Goal: Transaction & Acquisition: Obtain resource

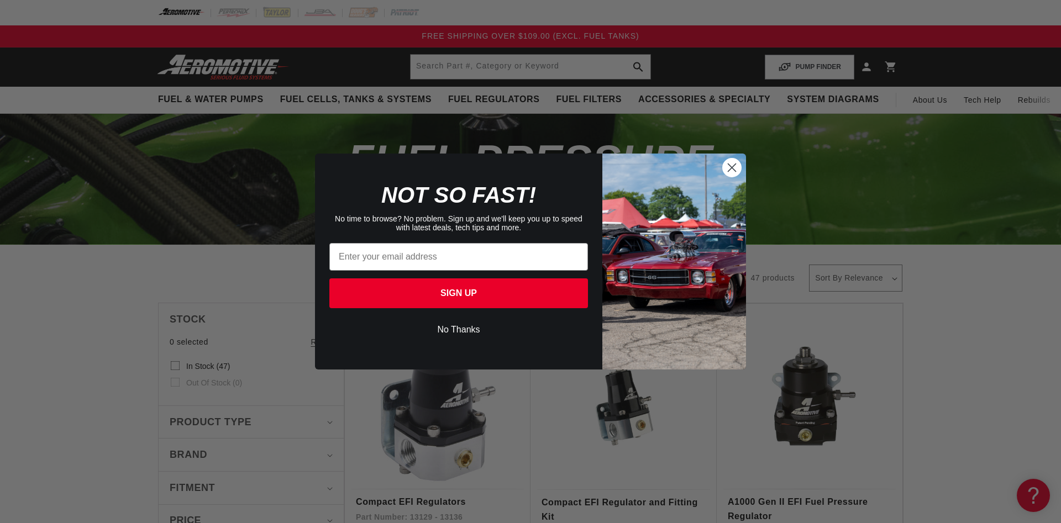
click at [465, 336] on button "No Thanks" at bounding box center [458, 329] width 259 height 21
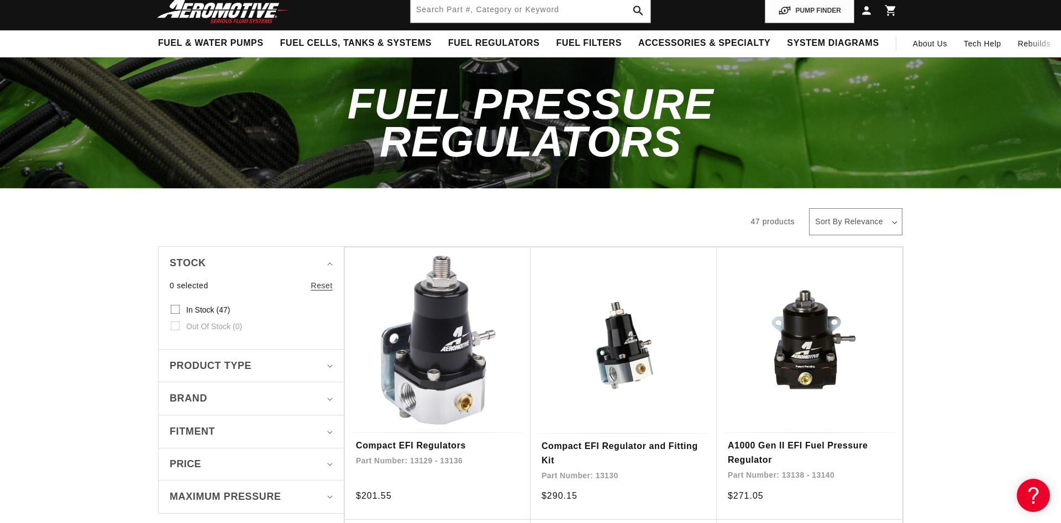
scroll to position [113, 0]
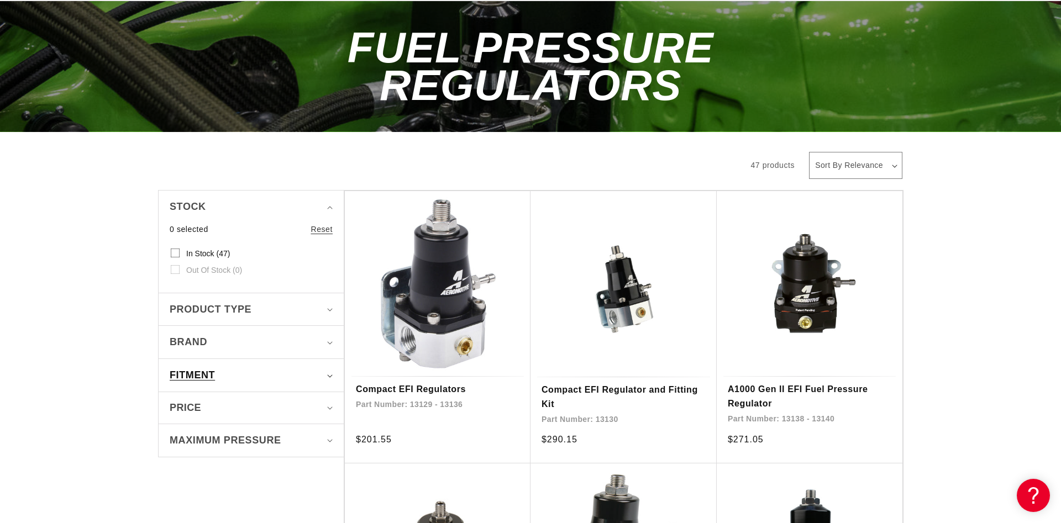
click at [323, 359] on summary "Fitment" at bounding box center [251, 375] width 163 height 33
click at [329, 359] on summary "Fitment" at bounding box center [251, 375] width 163 height 33
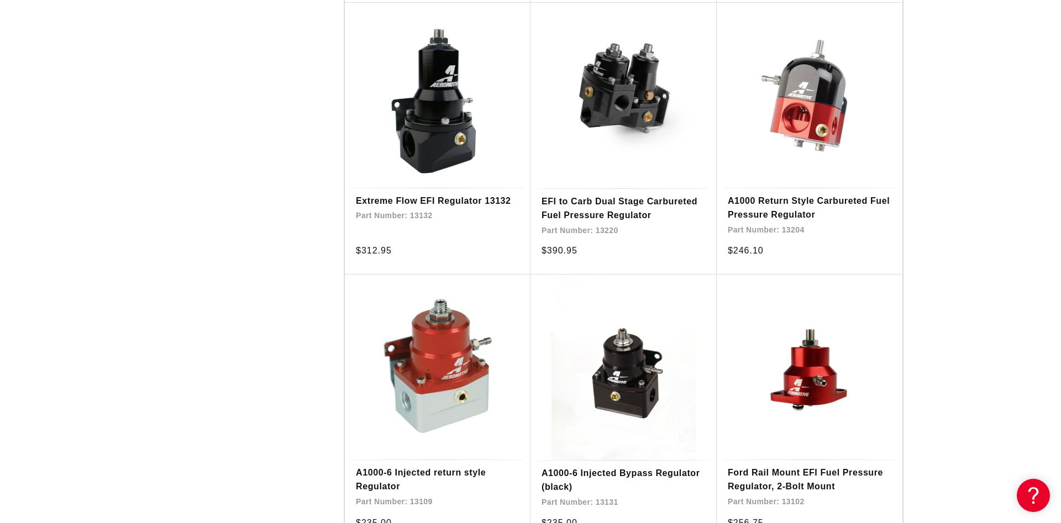
scroll to position [902, 0]
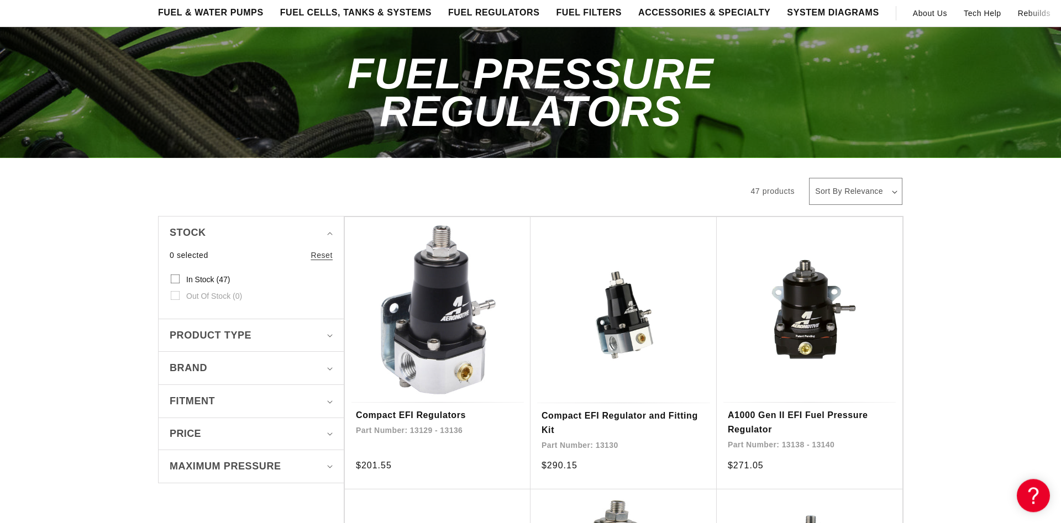
scroll to position [113, 0]
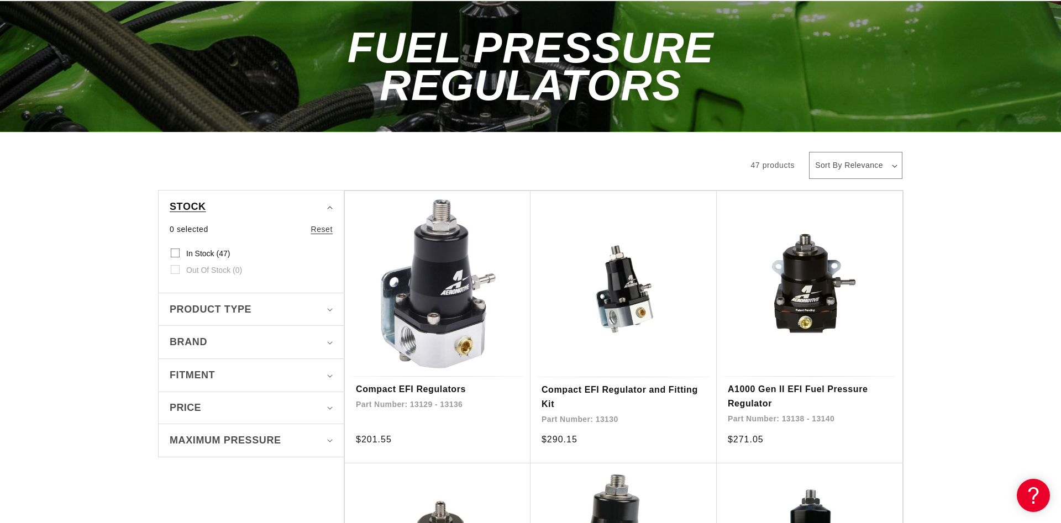
click at [331, 206] on icon "Stock (0 selected)" at bounding box center [330, 207] width 6 height 3
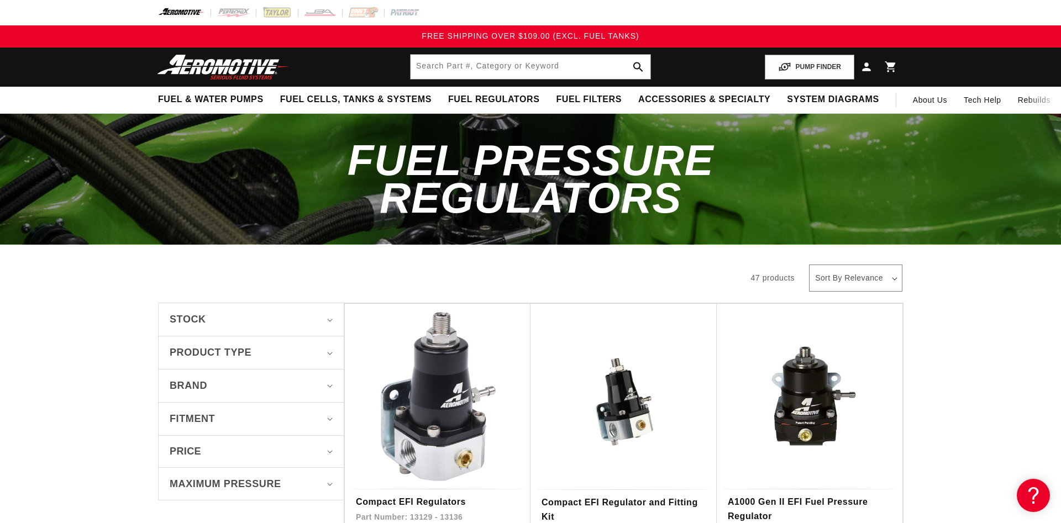
scroll to position [56, 0]
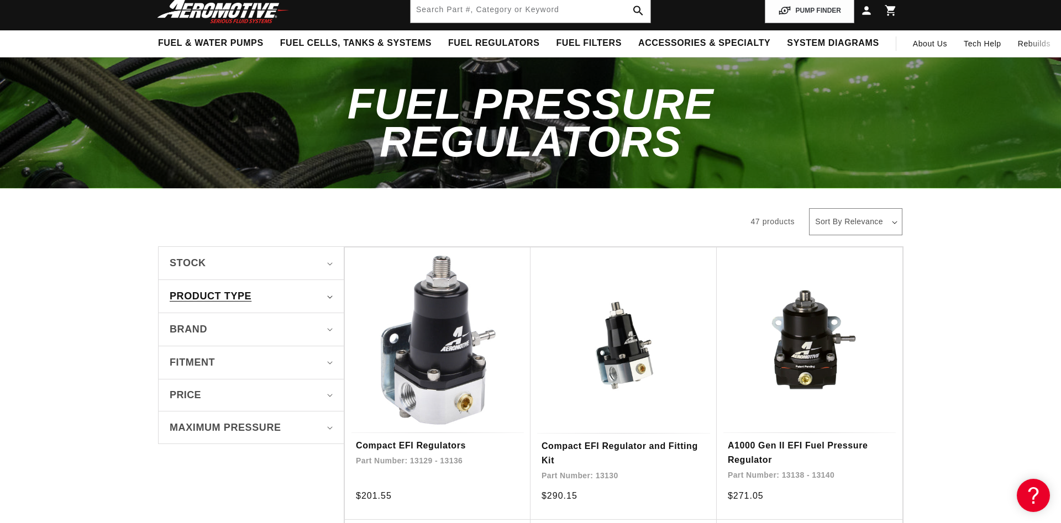
click at [330, 296] on icon "Product type (0 selected)" at bounding box center [330, 297] width 6 height 3
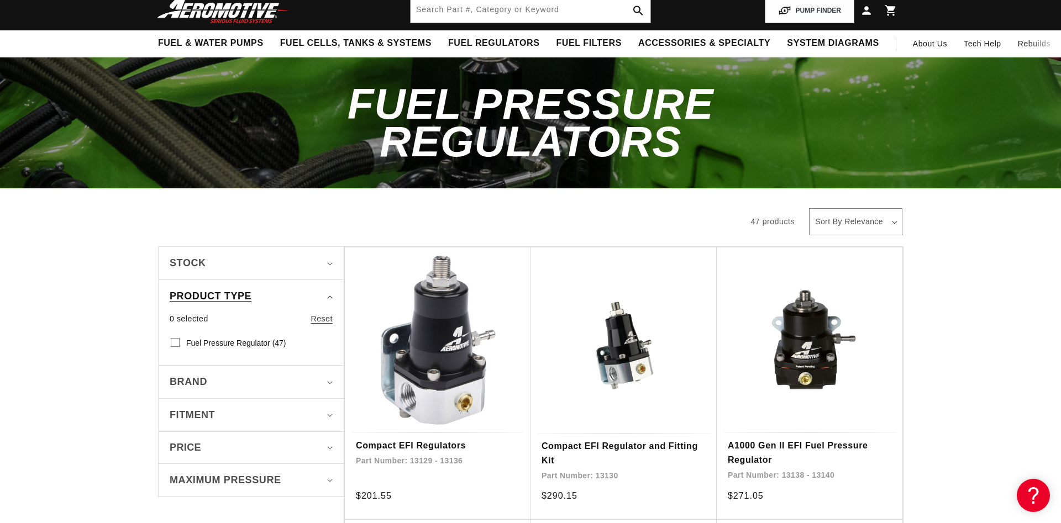
click at [330, 296] on icon "Product type (0 selected)" at bounding box center [330, 297] width 6 height 3
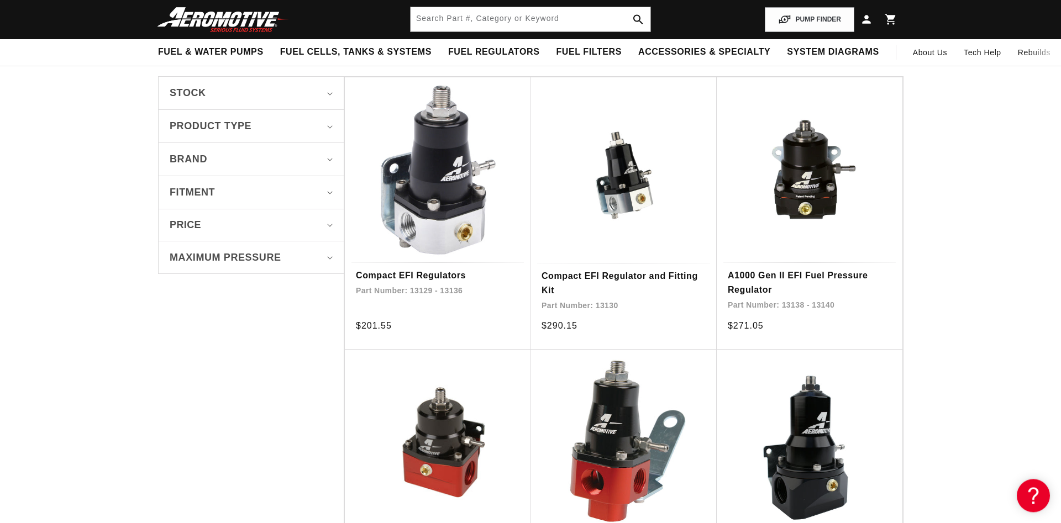
scroll to position [225, 0]
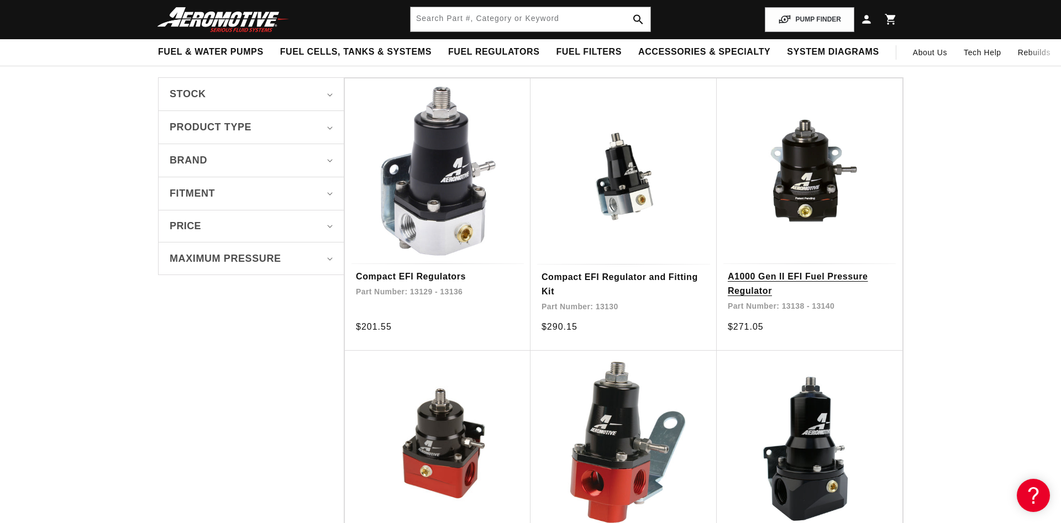
click at [801, 270] on link "A1000 Gen II EFI Fuel Pressure Regulator" at bounding box center [810, 284] width 164 height 28
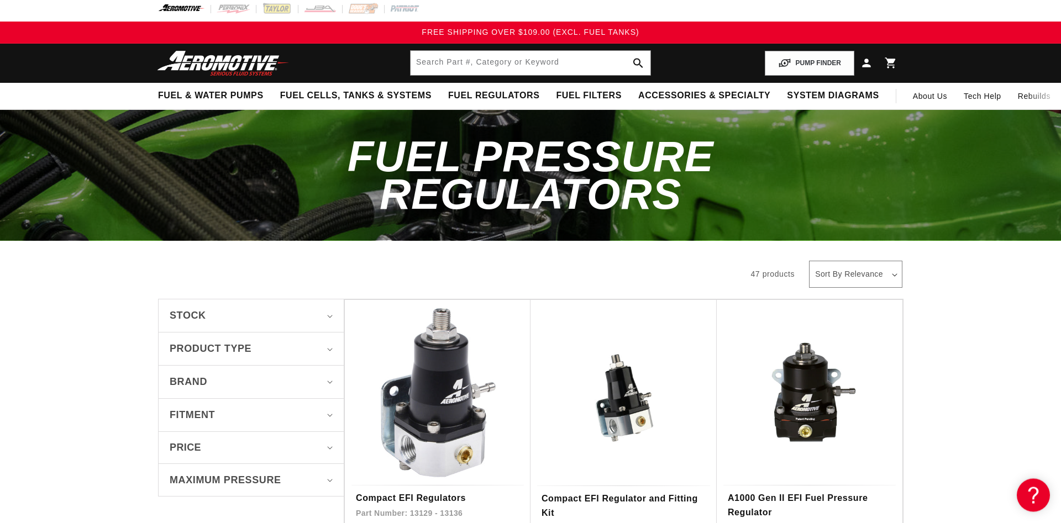
scroll to position [0, 0]
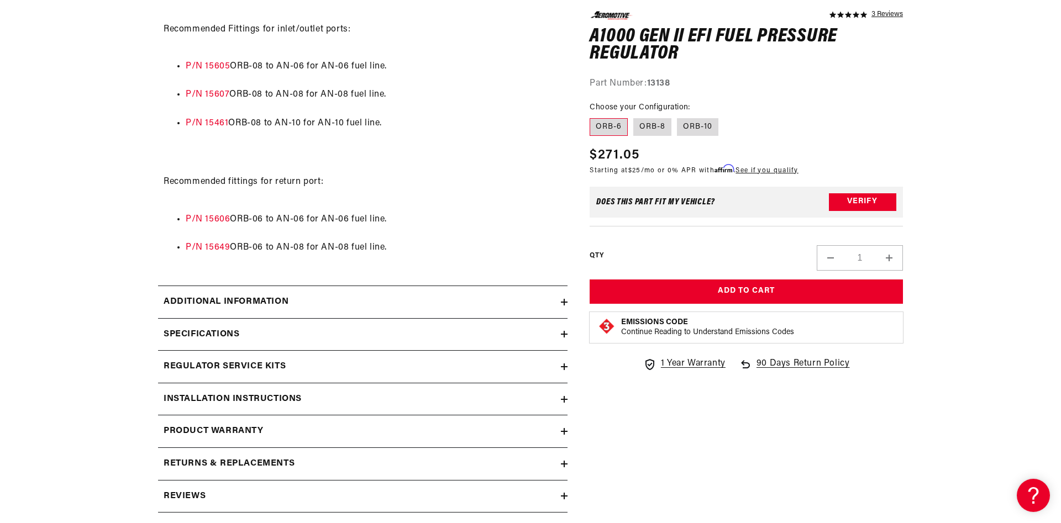
scroll to position [1015, 0]
click at [566, 302] on icon at bounding box center [564, 302] width 7 height 0
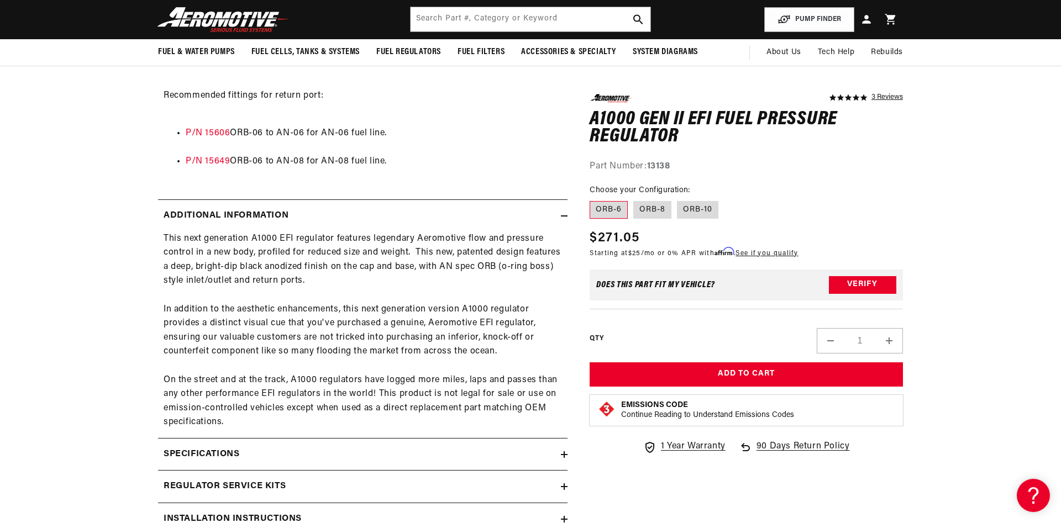
scroll to position [1071, 0]
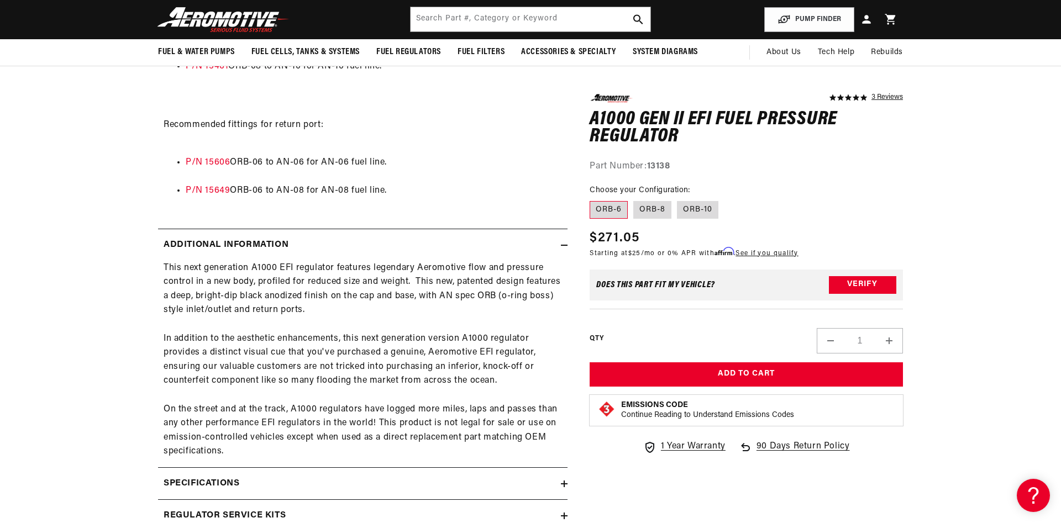
click at [563, 245] on icon at bounding box center [564, 245] width 7 height 0
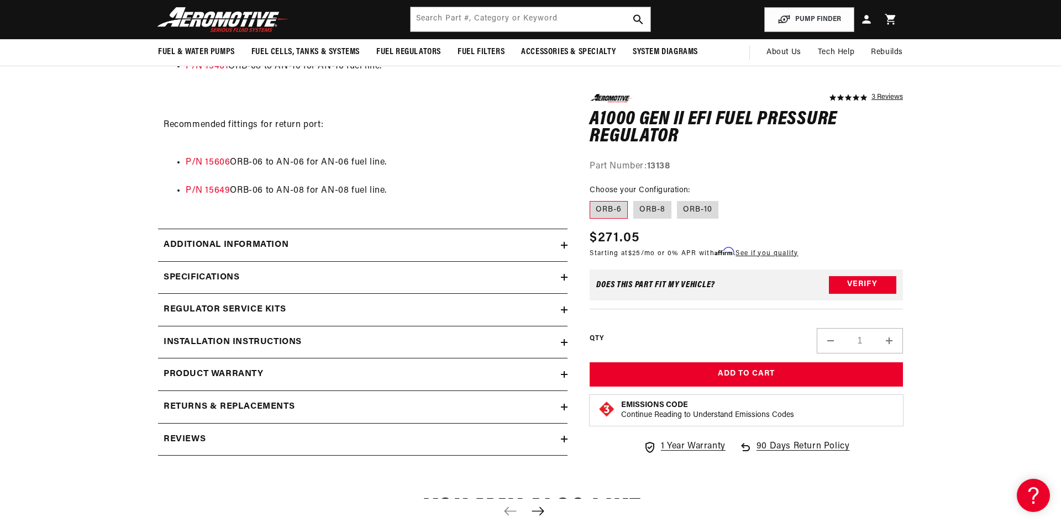
click at [566, 343] on icon at bounding box center [564, 343] width 7 height 0
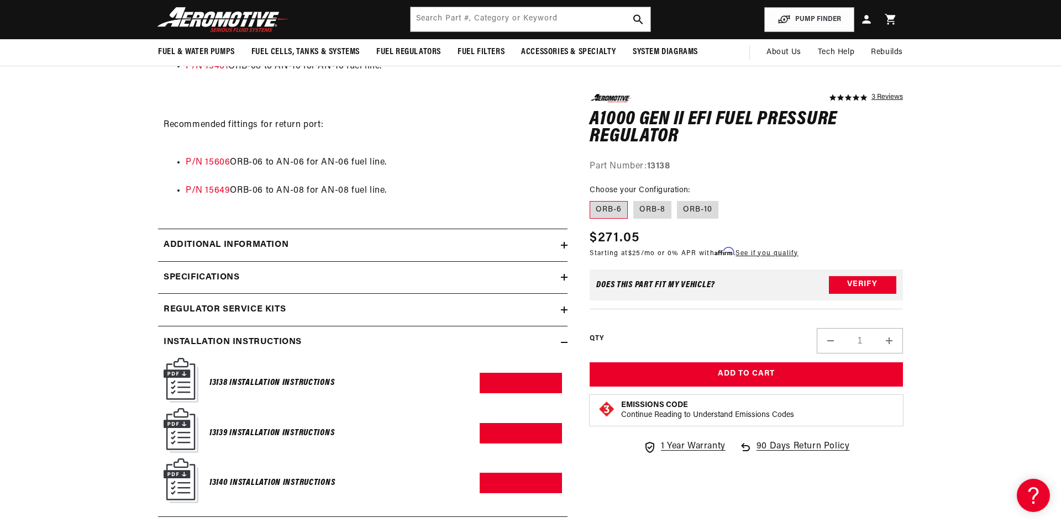
scroll to position [1015, 0]
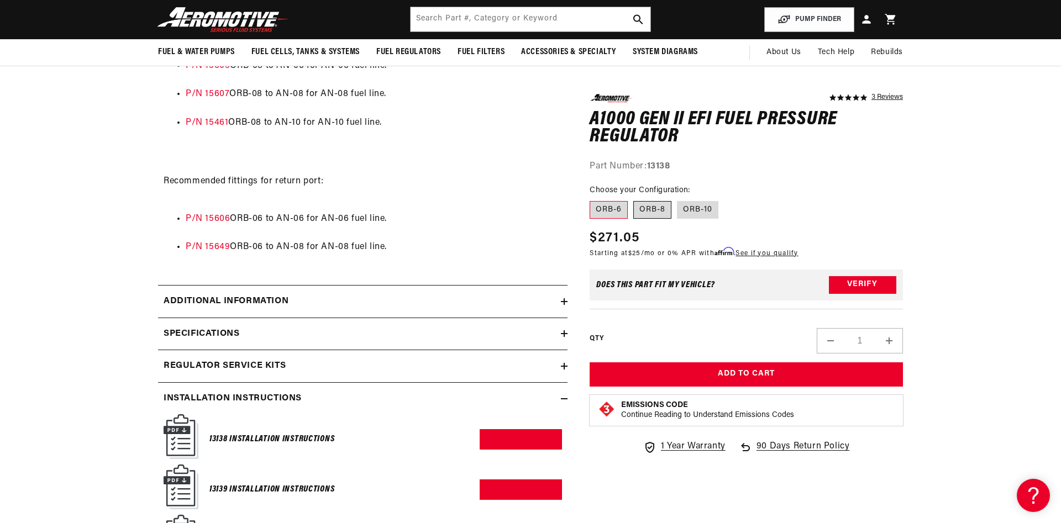
click at [647, 207] on label "ORB-8" at bounding box center [652, 210] width 38 height 18
click at [634, 199] on input "ORB-8" at bounding box center [633, 199] width 1 height 1
radio input "true"
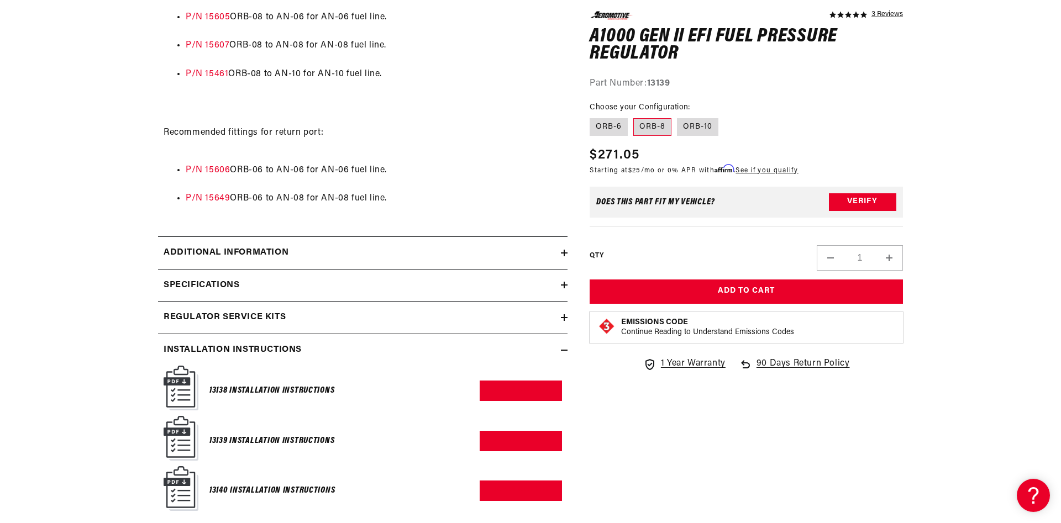
scroll to position [1071, 0]
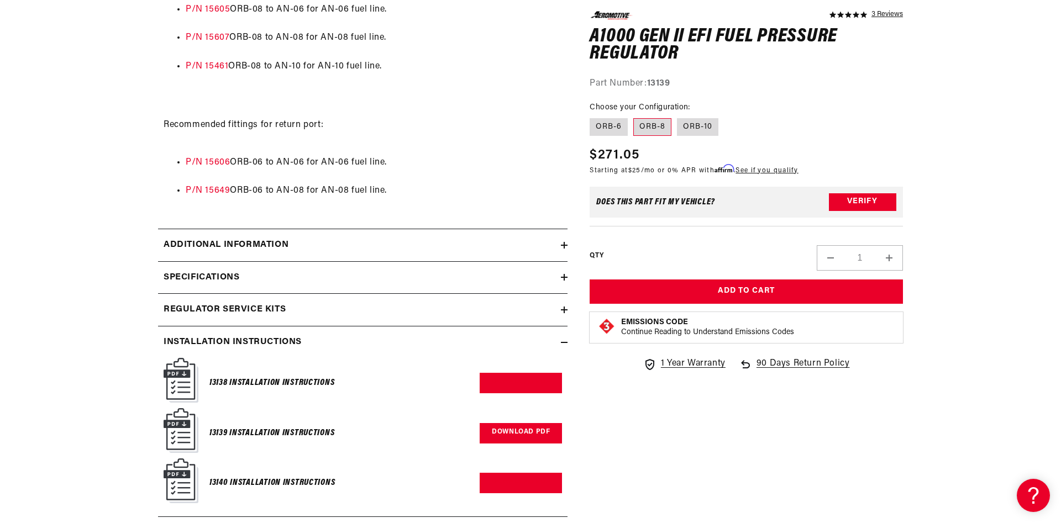
click at [529, 438] on link "Download PDF" at bounding box center [521, 433] width 82 height 20
click at [564, 346] on icon at bounding box center [564, 342] width 7 height 7
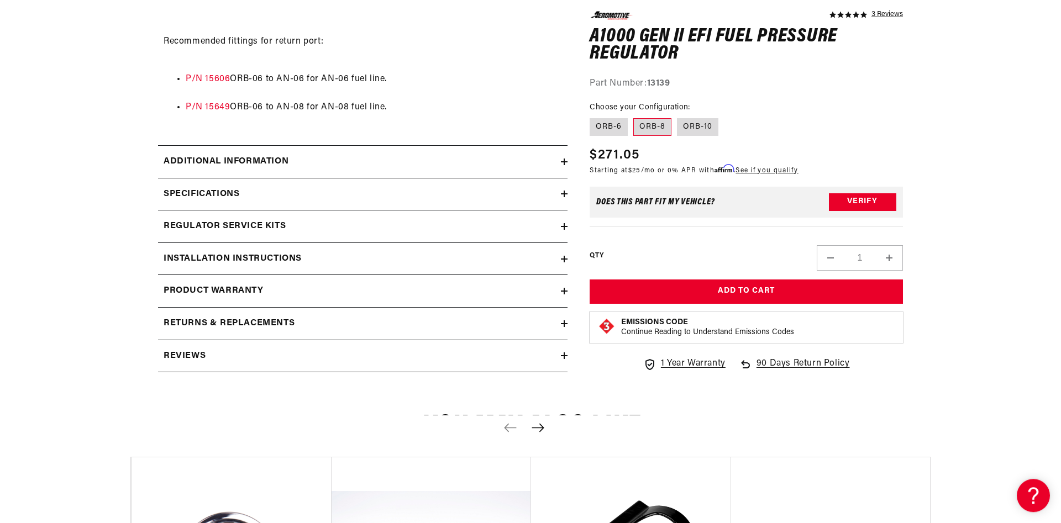
scroll to position [1184, 0]
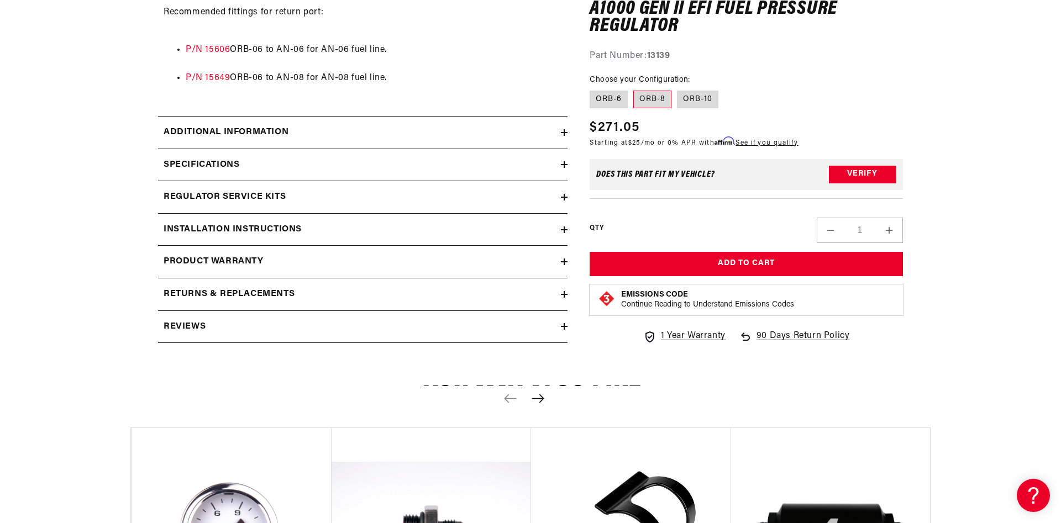
click at [566, 330] on icon at bounding box center [564, 326] width 7 height 7
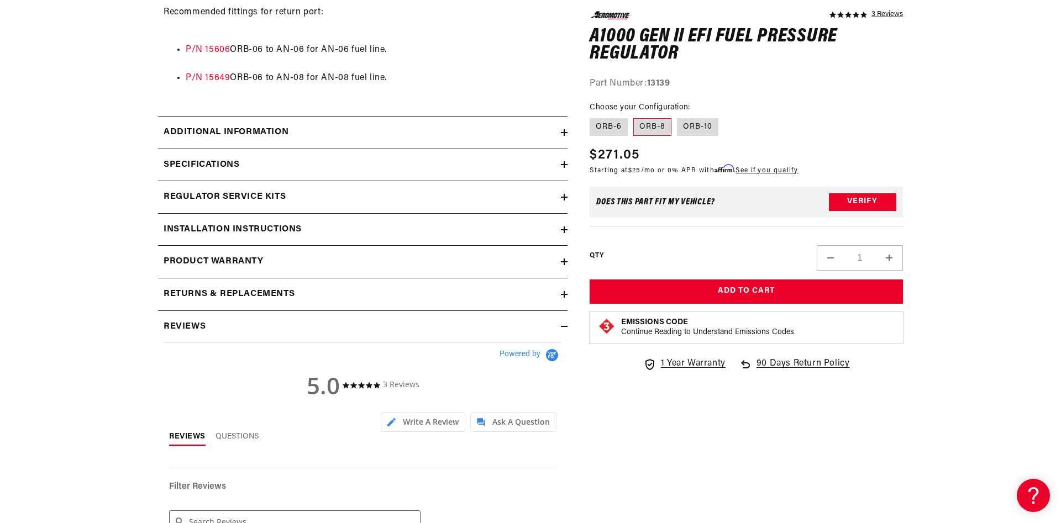
click at [563, 330] on icon at bounding box center [564, 326] width 7 height 7
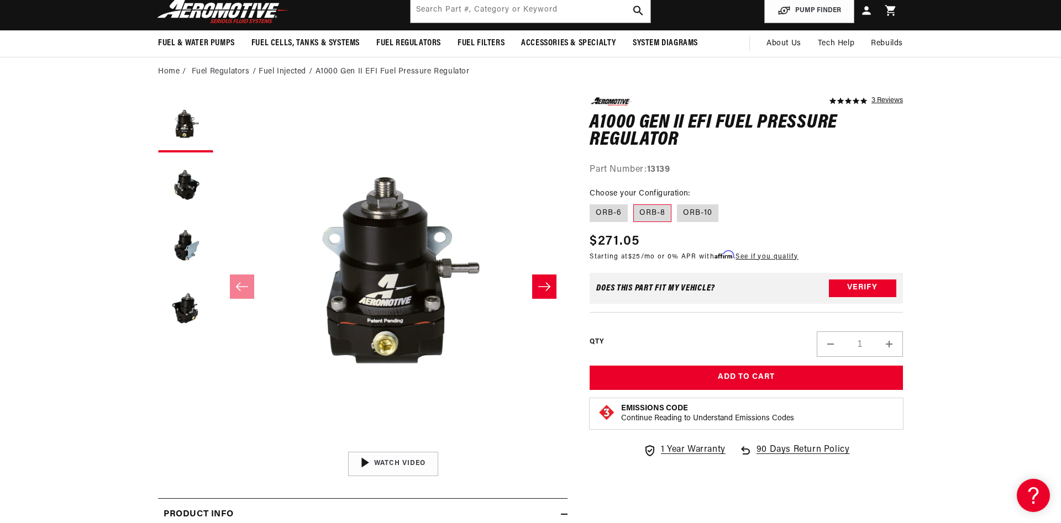
scroll to position [0, 0]
